Goal: Understand process/instructions: Learn how to perform a task or action

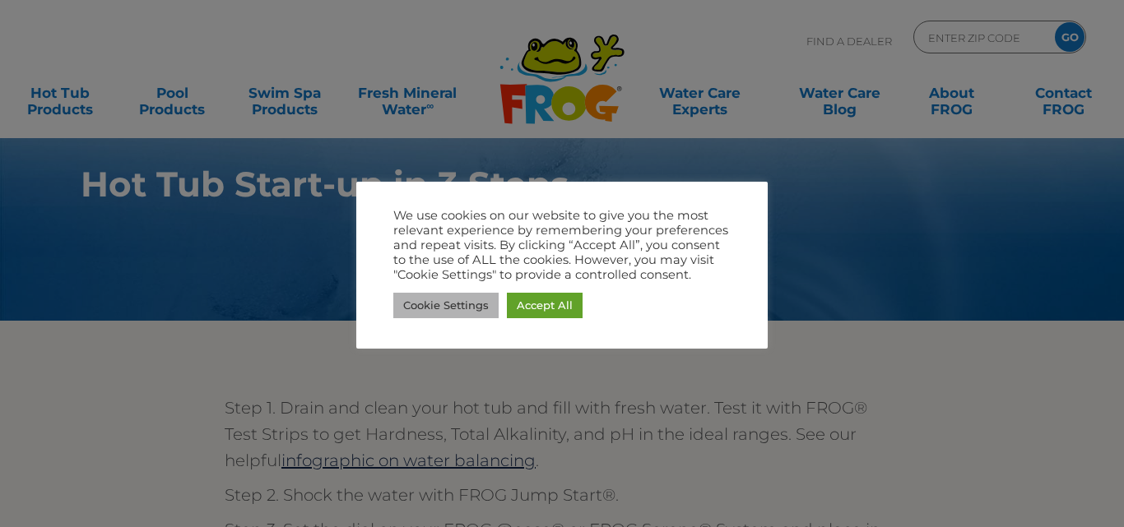
drag, startPoint x: 444, startPoint y: 308, endPoint x: 412, endPoint y: 321, distance: 34.7
click at [443, 308] on link "Cookie Settings" at bounding box center [445, 305] width 105 height 25
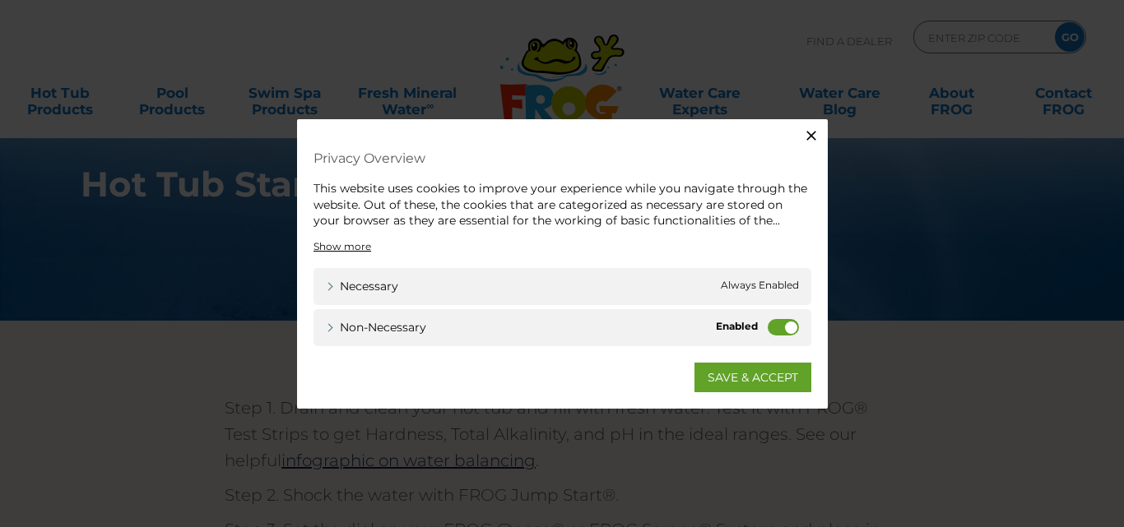
drag, startPoint x: 813, startPoint y: 132, endPoint x: 785, endPoint y: 156, distance: 36.8
click at [810, 134] on icon "button" at bounding box center [811, 135] width 16 height 16
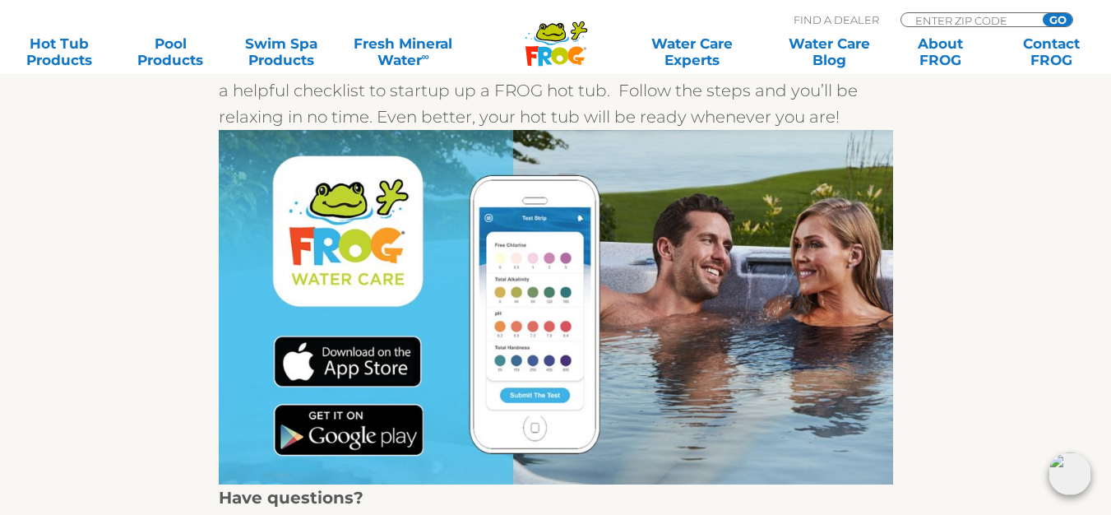
scroll to position [658, 0]
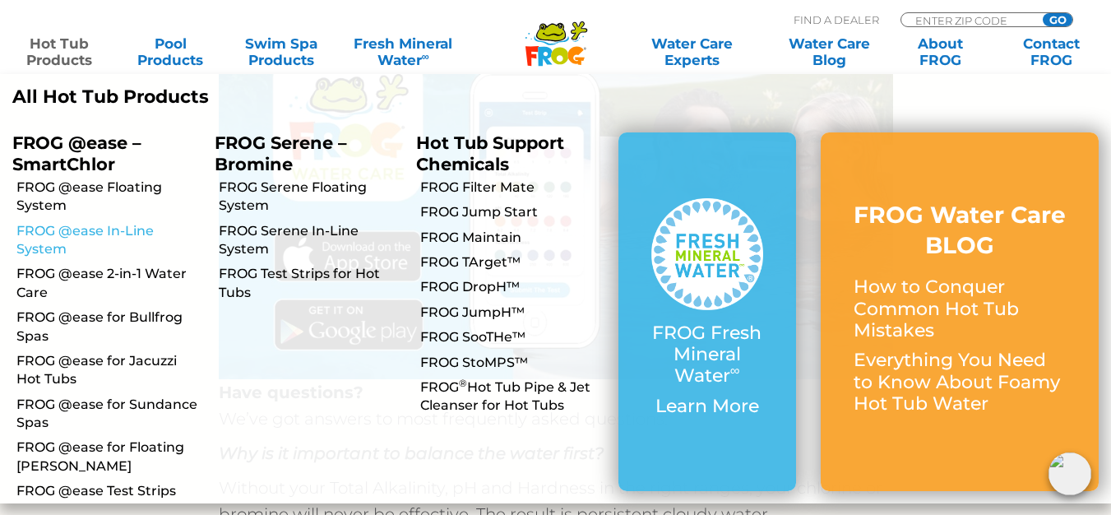
click at [130, 229] on link "FROG @ease In-Line System" at bounding box center [109, 240] width 186 height 37
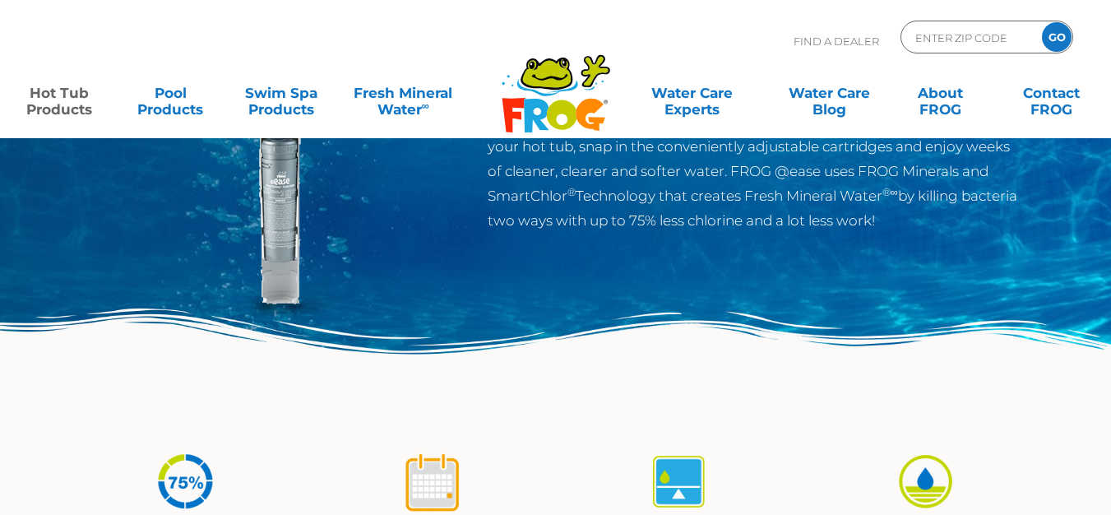
scroll to position [82, 0]
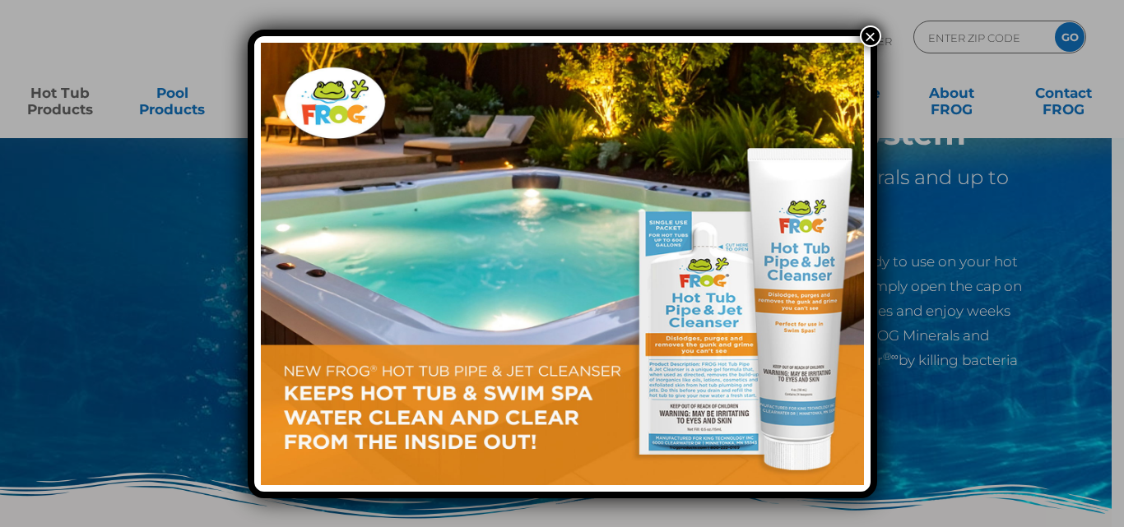
click at [871, 31] on button "×" at bounding box center [870, 35] width 21 height 21
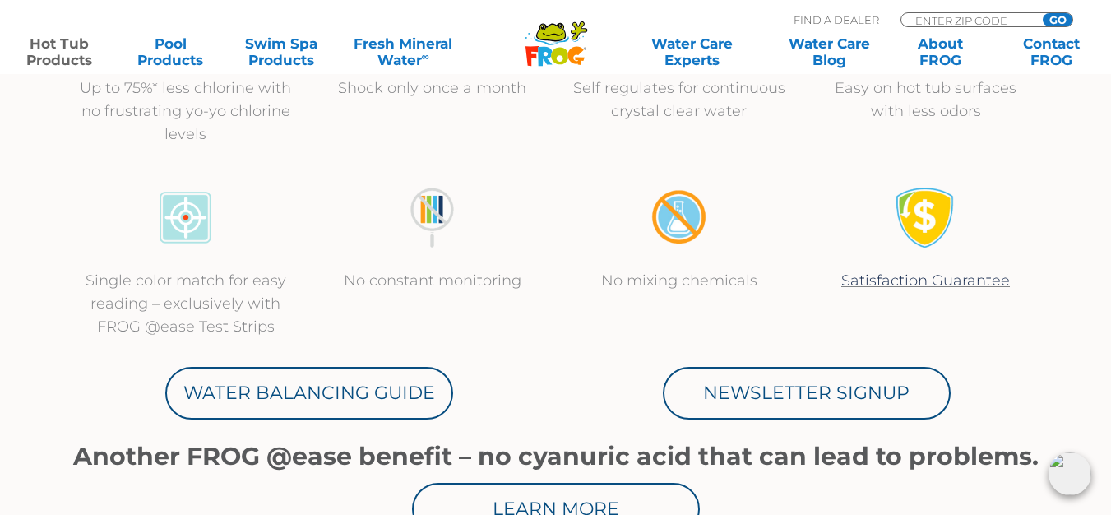
scroll to position [740, 0]
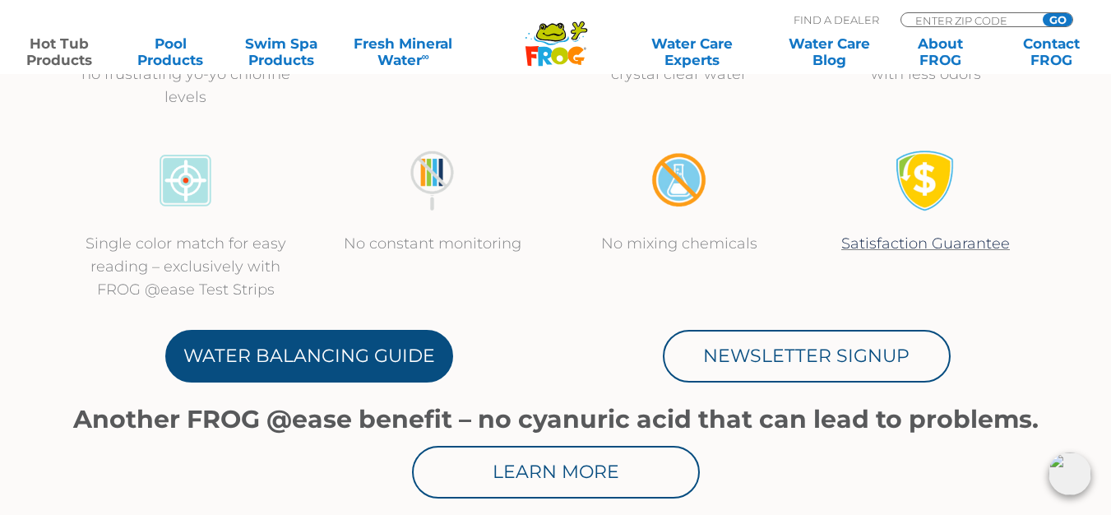
click at [355, 355] on link "Water Balancing Guide" at bounding box center [309, 356] width 288 height 53
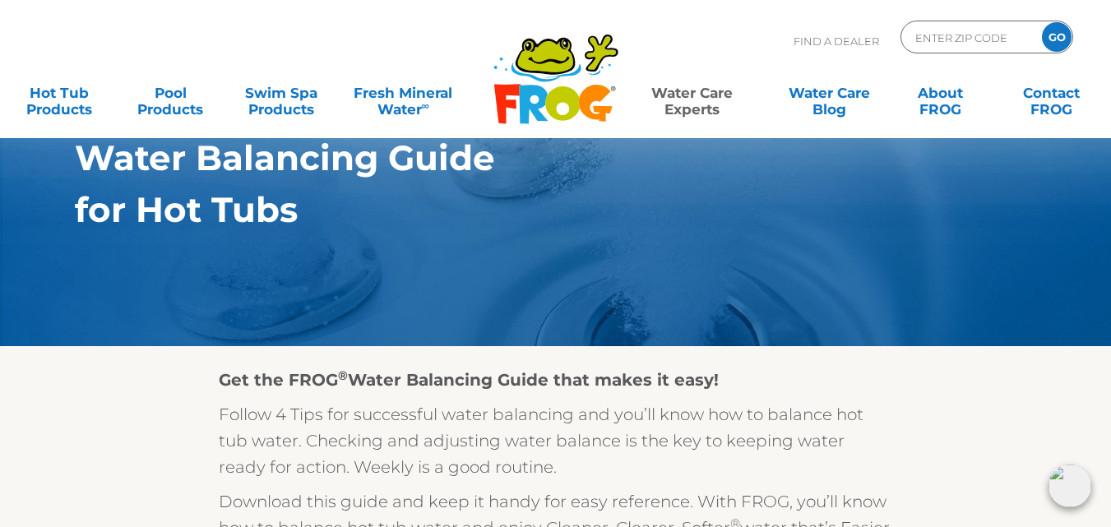
scroll to position [165, 0]
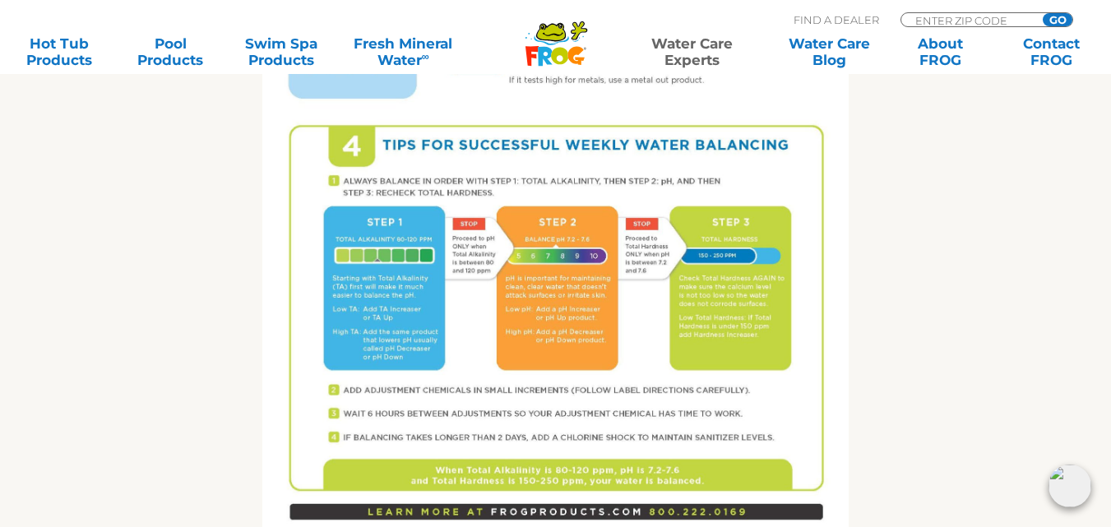
scroll to position [1152, 0]
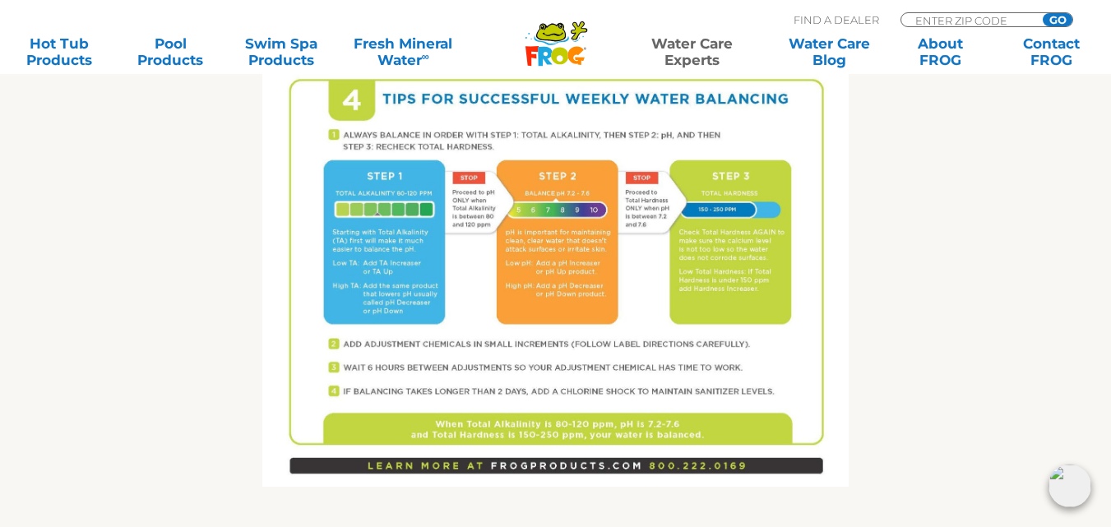
click at [466, 255] on img at bounding box center [555, 107] width 586 height 759
click at [466, 137] on img at bounding box center [555, 107] width 586 height 759
